Goal: Information Seeking & Learning: Learn about a topic

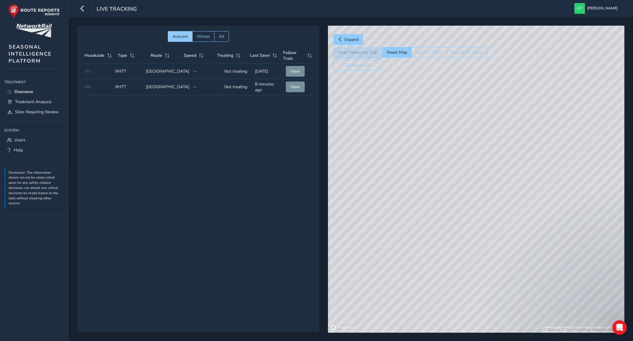
click at [459, 231] on div "© Mapbox © OpenStreetMap Improve this map" at bounding box center [476, 179] width 296 height 307
drag, startPoint x: 439, startPoint y: 192, endPoint x: 468, endPoint y: 206, distance: 32.1
click at [468, 206] on div "© Mapbox © OpenStreetMap Improve this map © Maxar" at bounding box center [476, 179] width 296 height 307
click at [135, 72] on td "Type RHTT" at bounding box center [128, 71] width 31 height 15
click at [300, 69] on button "View" at bounding box center [295, 71] width 19 height 11
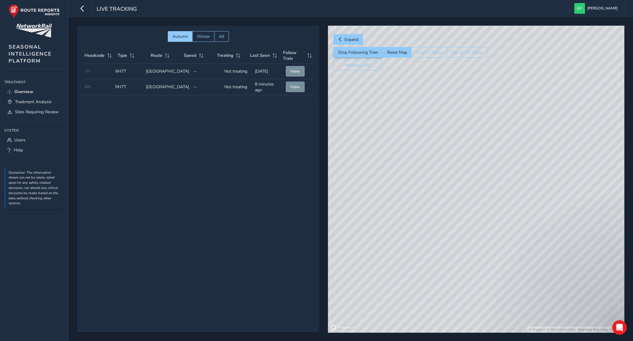
click at [499, 184] on div "© Mapbox © OpenStreetMap Improve this map © Maxar" at bounding box center [476, 179] width 296 height 307
drag, startPoint x: 501, startPoint y: 182, endPoint x: 427, endPoint y: 205, distance: 77.1
click at [427, 205] on div "© Mapbox © OpenStreetMap Improve this map © Maxar" at bounding box center [476, 179] width 296 height 307
drag, startPoint x: 483, startPoint y: 209, endPoint x: 478, endPoint y: 239, distance: 30.7
click at [478, 239] on div "© Mapbox © OpenStreetMap Improve this map" at bounding box center [476, 179] width 296 height 307
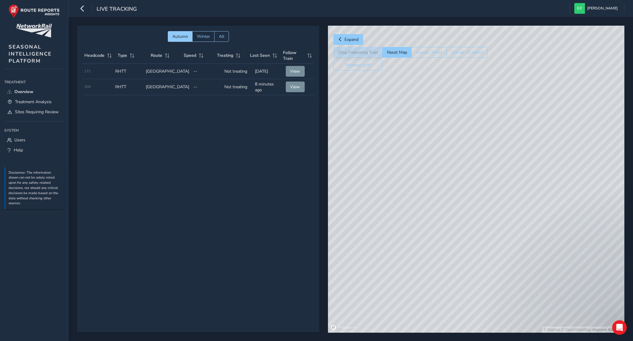
scroll to position [9, 0]
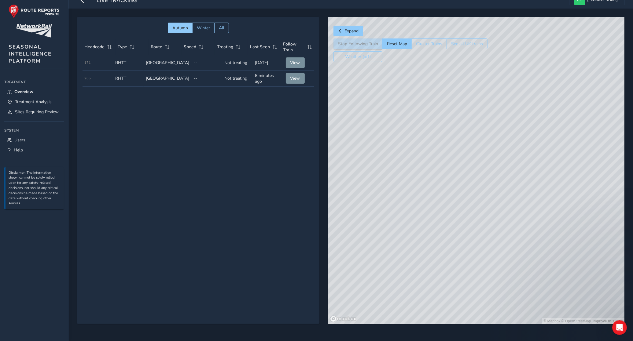
click at [226, 77] on td "Treating Not treating" at bounding box center [237, 79] width 31 height 16
click at [246, 77] on td "Treating Not treating" at bounding box center [237, 79] width 31 height 16
click at [253, 77] on td "Last Seen 8 minutes ago" at bounding box center [268, 79] width 31 height 16
click at [296, 77] on span "View" at bounding box center [295, 78] width 10 height 6
drag, startPoint x: 514, startPoint y: 211, endPoint x: 500, endPoint y: 234, distance: 26.6
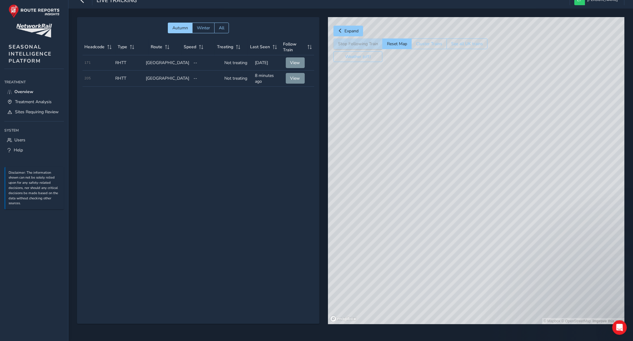
click at [500, 234] on div "© Mapbox © OpenStreetMap Improve this map" at bounding box center [476, 170] width 296 height 307
drag, startPoint x: 465, startPoint y: 221, endPoint x: 484, endPoint y: 193, distance: 33.2
click at [484, 193] on div "© Mapbox © OpenStreetMap Improve this map © Maxar" at bounding box center [476, 170] width 296 height 307
drag, startPoint x: 476, startPoint y: 226, endPoint x: 490, endPoint y: 211, distance: 20.3
click at [490, 211] on div "© Mapbox © OpenStreetMap Improve this map © Maxar" at bounding box center [476, 170] width 296 height 307
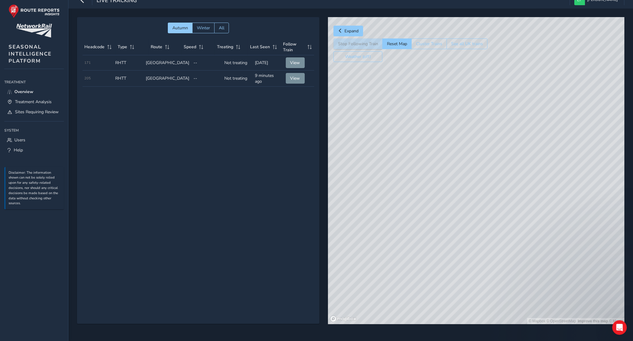
drag, startPoint x: 438, startPoint y: 243, endPoint x: 470, endPoint y: 238, distance: 32.5
click at [470, 238] on div "© Mapbox © OpenStreetMap Improve this map © Maxar" at bounding box center [476, 170] width 296 height 307
drag, startPoint x: 461, startPoint y: 196, endPoint x: 507, endPoint y: 193, distance: 45.9
click at [507, 193] on div "© Mapbox © OpenStreetMap Improve this map © Maxar" at bounding box center [476, 170] width 296 height 307
drag, startPoint x: 447, startPoint y: 199, endPoint x: 546, endPoint y: 216, distance: 100.6
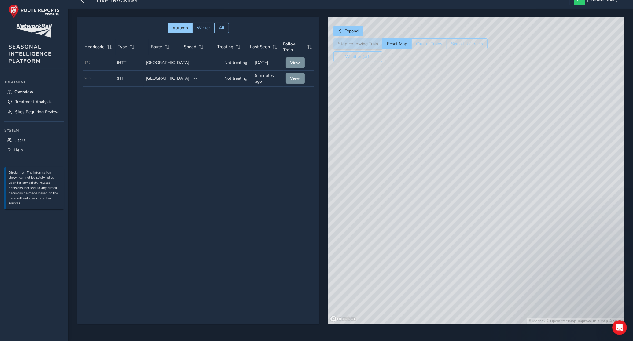
click at [546, 216] on div "© Mapbox © OpenStreetMap Improve this map © Maxar" at bounding box center [476, 170] width 296 height 307
drag, startPoint x: 477, startPoint y: 212, endPoint x: 537, endPoint y: 222, distance: 61.1
click at [537, 222] on div "© Mapbox © OpenStreetMap Improve this map © Maxar" at bounding box center [476, 170] width 296 height 307
drag, startPoint x: 552, startPoint y: 228, endPoint x: 497, endPoint y: 222, distance: 56.0
click at [497, 222] on div "© Mapbox © OpenStreetMap Improve this map © Maxar" at bounding box center [476, 170] width 296 height 307
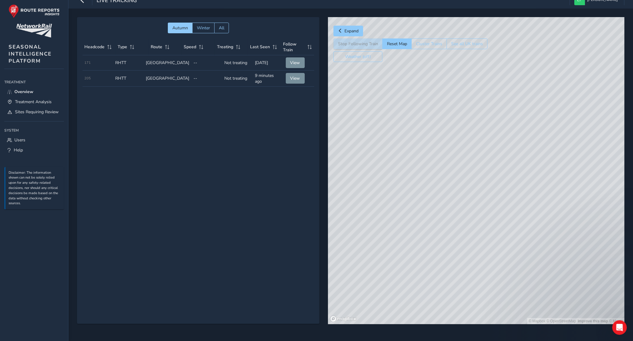
click at [549, 212] on div "© Mapbox © OpenStreetMap Improve this map © Maxar" at bounding box center [476, 170] width 296 height 307
click at [295, 74] on button "View" at bounding box center [295, 78] width 19 height 11
click at [554, 206] on div "© Mapbox © OpenStreetMap Improve this map © Maxar" at bounding box center [476, 170] width 296 height 307
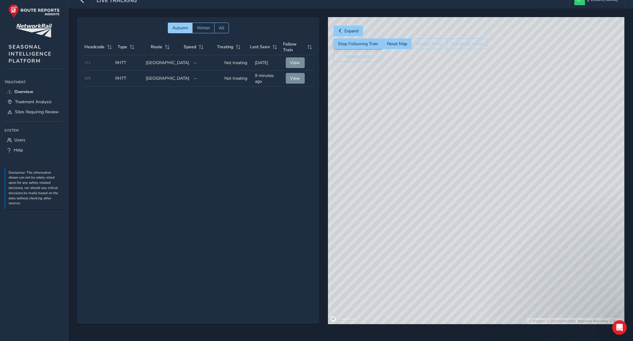
click at [511, 205] on div "© Mapbox © OpenStreetMap Improve this map © Maxar" at bounding box center [476, 170] width 296 height 307
click at [346, 27] on button "Expand" at bounding box center [348, 31] width 30 height 11
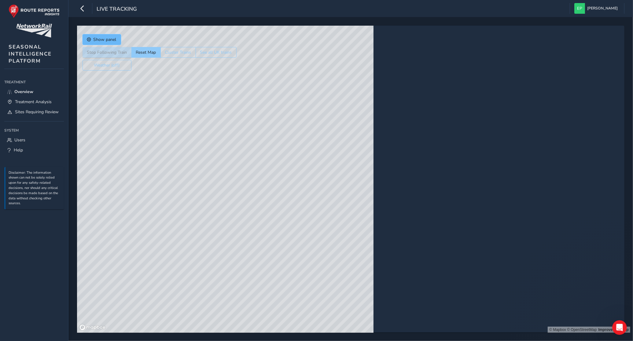
scroll to position [0, 0]
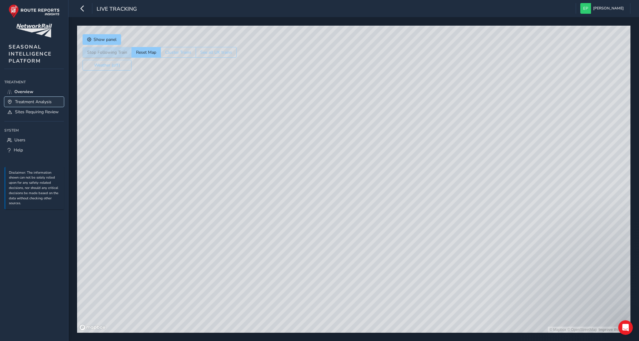
click at [48, 104] on span "Treatment Analysis" at bounding box center [33, 102] width 37 height 6
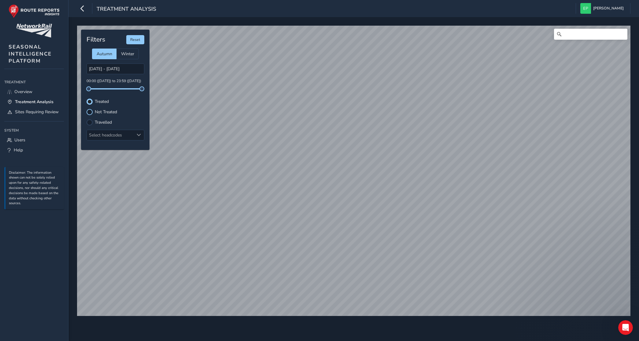
click at [89, 111] on div at bounding box center [89, 112] width 6 height 6
click at [89, 101] on div at bounding box center [89, 102] width 6 height 6
click at [137, 53] on div "Winter" at bounding box center [127, 54] width 22 height 11
click at [105, 55] on span "Autumn" at bounding box center [105, 54] width 16 height 6
click at [24, 111] on span "Sites Requiring Review" at bounding box center [37, 112] width 44 height 6
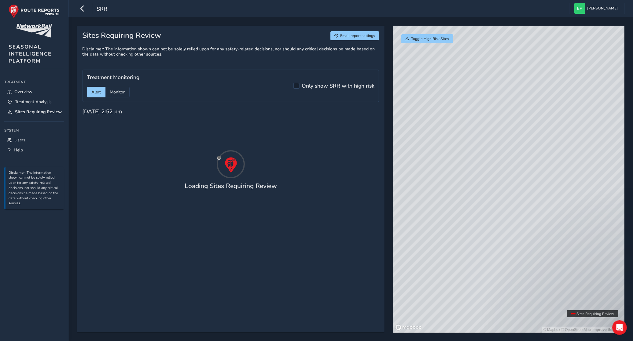
drag, startPoint x: 564, startPoint y: 237, endPoint x: 477, endPoint y: 196, distance: 95.7
click at [477, 196] on div "© Mapbox © OpenStreetMap Improve this map" at bounding box center [508, 179] width 231 height 307
drag, startPoint x: 540, startPoint y: 238, endPoint x: 520, endPoint y: 167, distance: 74.1
click at [520, 169] on div "© Mapbox © OpenStreetMap Improve this map" at bounding box center [508, 179] width 231 height 307
drag, startPoint x: 559, startPoint y: 237, endPoint x: 555, endPoint y: 171, distance: 65.8
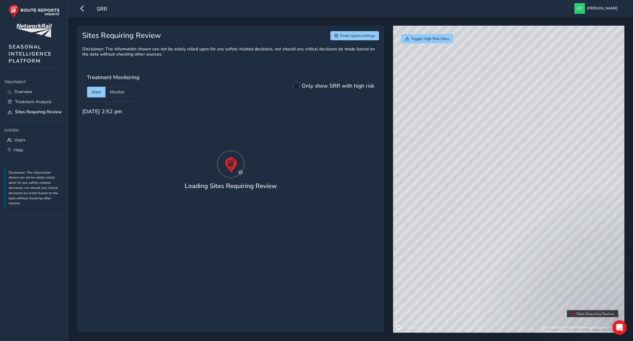
click at [555, 171] on div "© Mapbox © OpenStreetMap Improve this map" at bounding box center [508, 179] width 231 height 307
drag, startPoint x: 512, startPoint y: 222, endPoint x: 515, endPoint y: 213, distance: 9.7
click at [515, 213] on div "© Mapbox © OpenStreetMap Improve this map" at bounding box center [508, 179] width 231 height 307
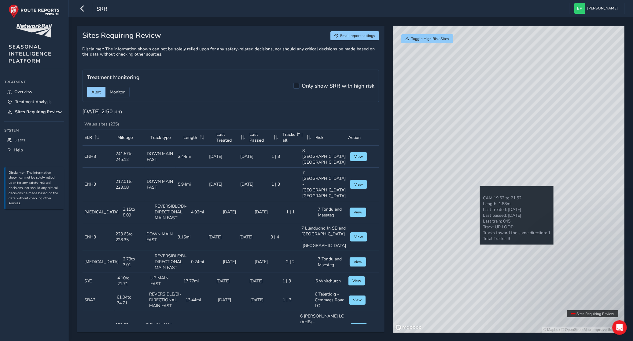
click at [480, 186] on div "© Mapbox © OpenStreetMap Improve this map" at bounding box center [508, 179] width 231 height 307
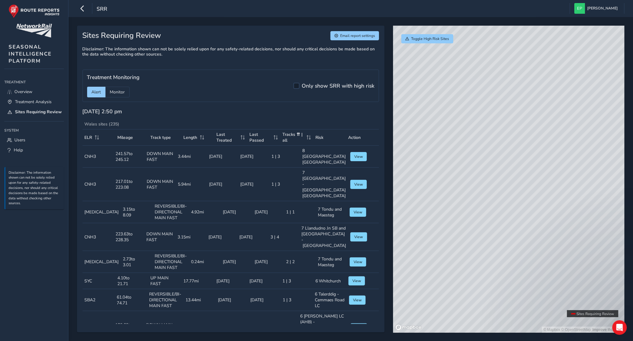
click at [547, 129] on div "© Mapbox © OpenStreetMap Improve this map" at bounding box center [508, 179] width 231 height 307
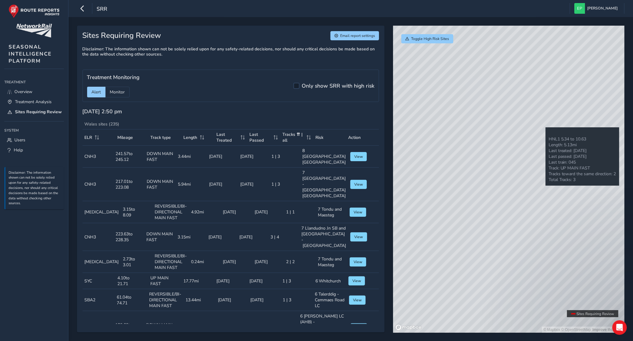
click at [545, 127] on div "© Mapbox © OpenStreetMap Improve this map" at bounding box center [508, 179] width 231 height 307
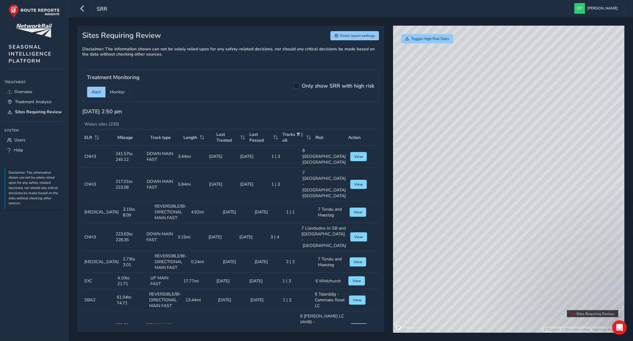
drag, startPoint x: 450, startPoint y: 128, endPoint x: 526, endPoint y: 228, distance: 125.6
click at [526, 228] on div "© Mapbox © OpenStreetMap Improve this map" at bounding box center [508, 179] width 231 height 307
click at [28, 92] on span "Overview" at bounding box center [23, 92] width 18 height 6
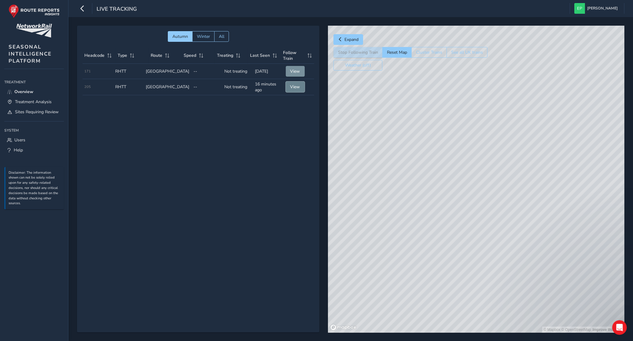
click at [294, 86] on span "View" at bounding box center [295, 87] width 10 height 6
click at [499, 187] on div "© Mapbox © OpenStreetMap Improve this map © Maxar" at bounding box center [476, 179] width 296 height 307
drag, startPoint x: 459, startPoint y: 200, endPoint x: 491, endPoint y: 196, distance: 31.9
click at [490, 196] on div "© Mapbox © OpenStreetMap Improve this map © Maxar" at bounding box center [476, 179] width 296 height 307
drag, startPoint x: 476, startPoint y: 198, endPoint x: 512, endPoint y: 199, distance: 35.8
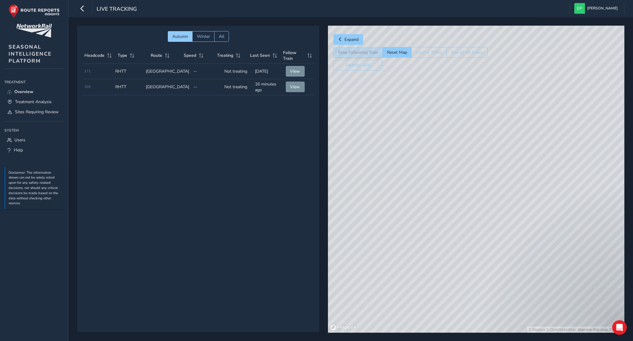
click at [512, 199] on div "© Mapbox © OpenStreetMap Improve this map © Maxar" at bounding box center [476, 179] width 296 height 307
click at [470, 53] on button "See all UK trains" at bounding box center [466, 52] width 41 height 11
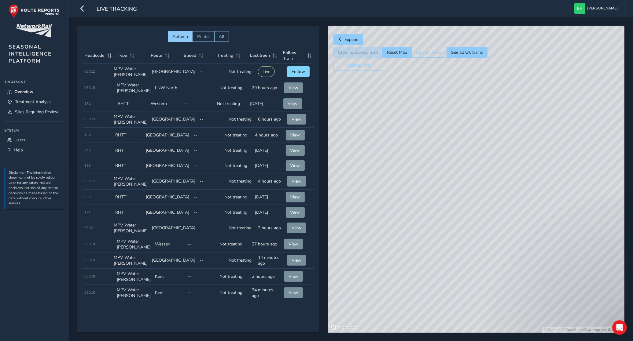
click at [485, 183] on div "© Mapbox © OpenStreetMap Improve this map" at bounding box center [476, 179] width 296 height 307
